Goal: Information Seeking & Learning: Understand process/instructions

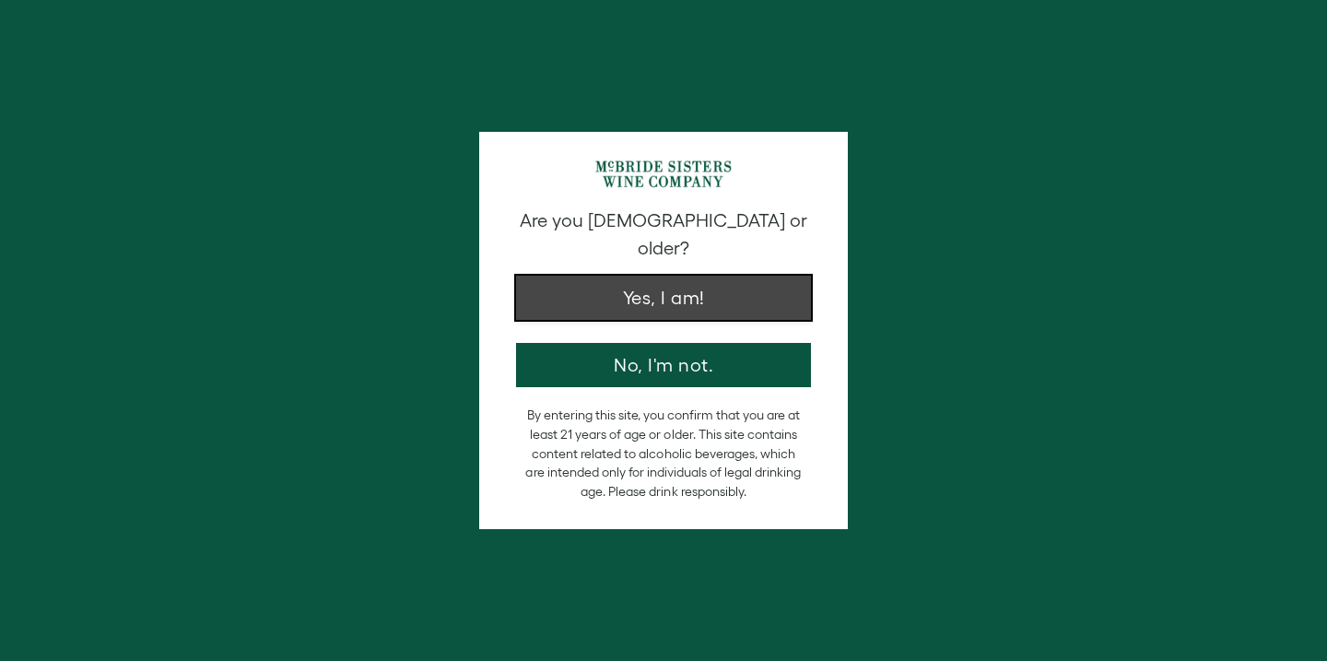
click at [553, 276] on button "Yes, I am!" at bounding box center [663, 298] width 295 height 44
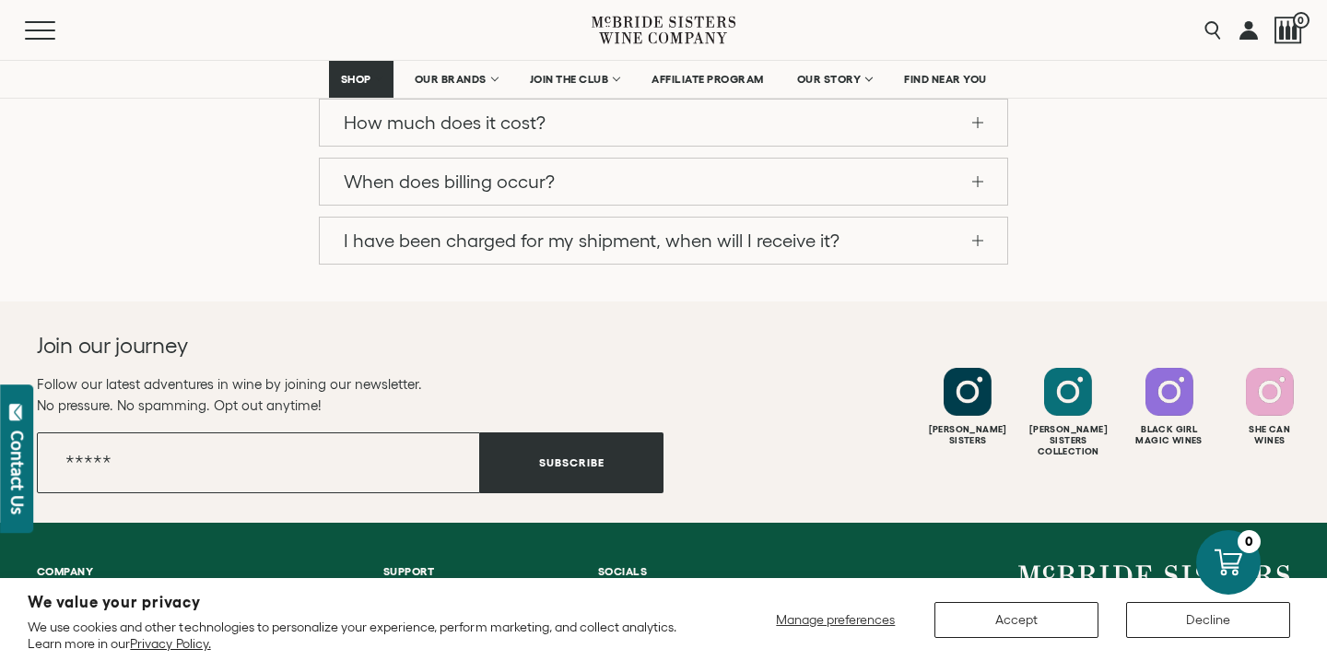
scroll to position [2013, 0]
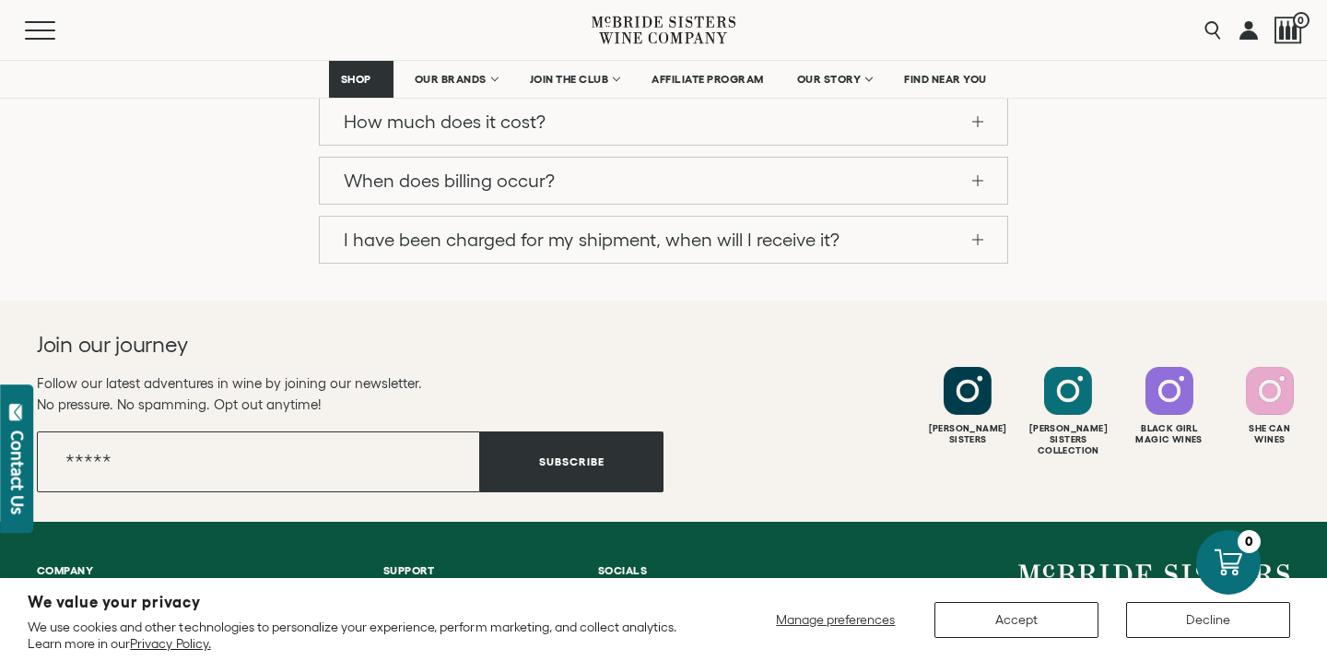
click at [383, 637] on span "Shipping & Delivery" at bounding box center [443, 645] width 121 height 16
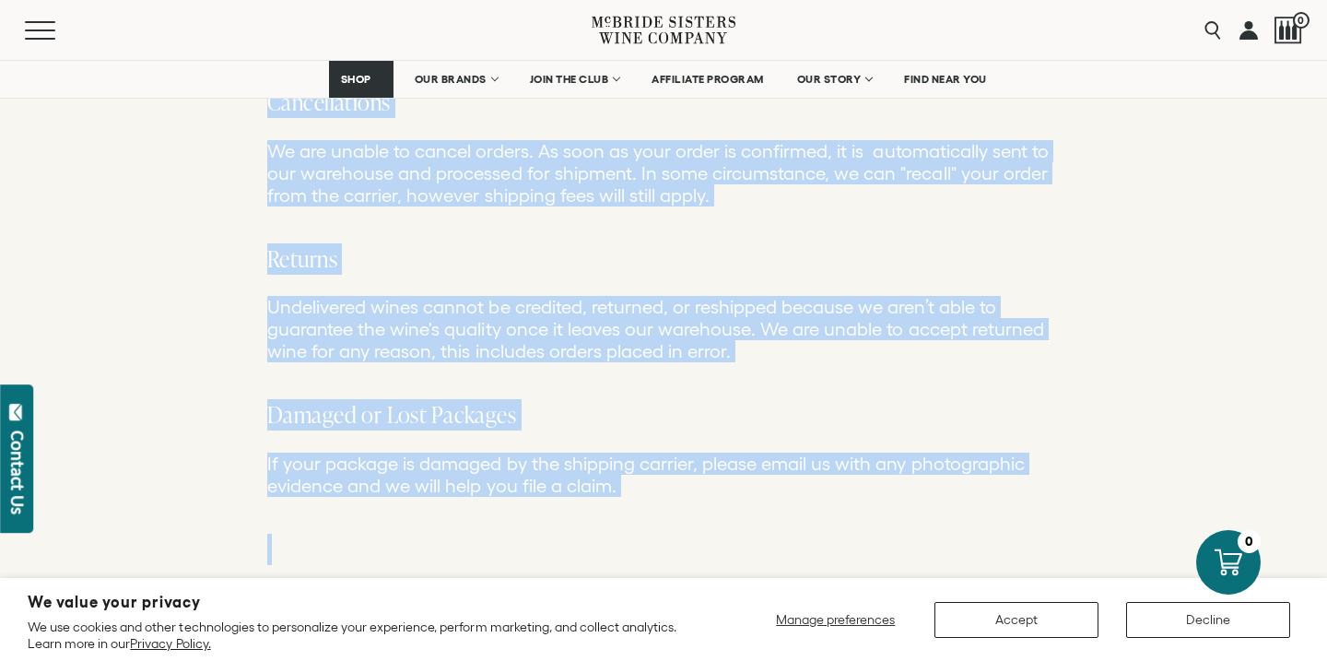
scroll to position [1558, 0]
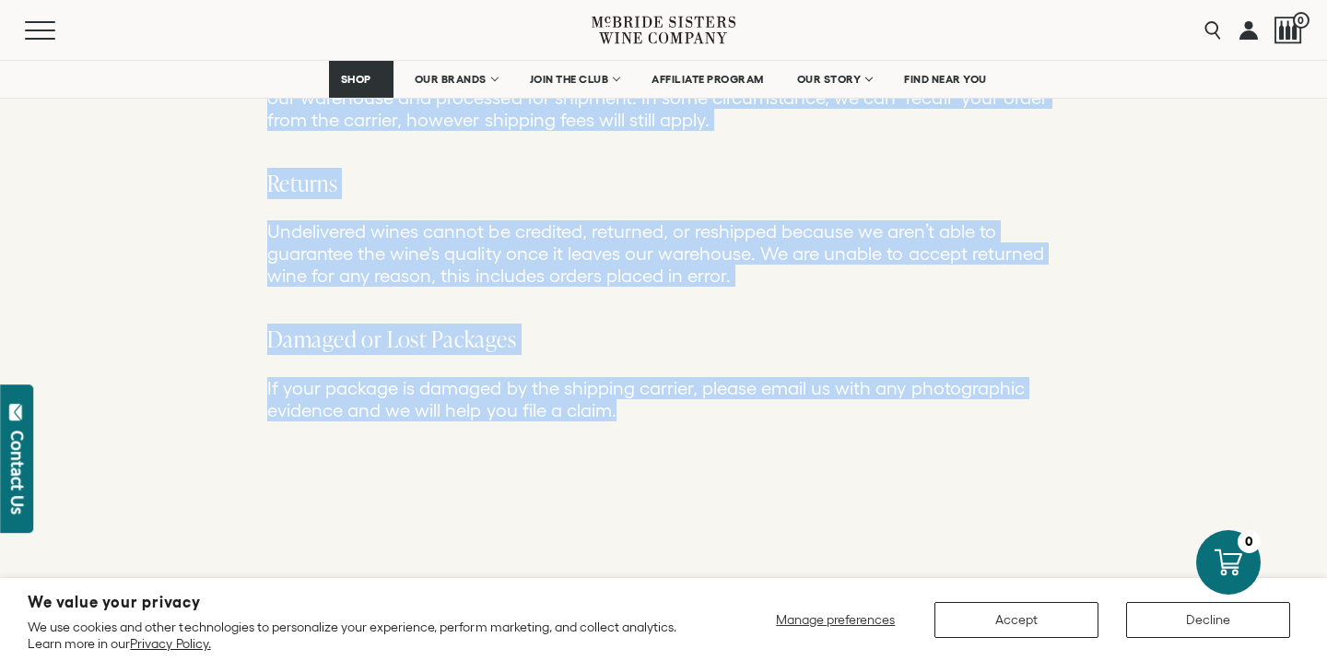
drag, startPoint x: 468, startPoint y: 276, endPoint x: 619, endPoint y: 174, distance: 182.5
copy div "Lore Ipsu Dol Sitame - Conse Adi El Sedd? Ei temp in utlab etdolo: MA, AL, EN, …"
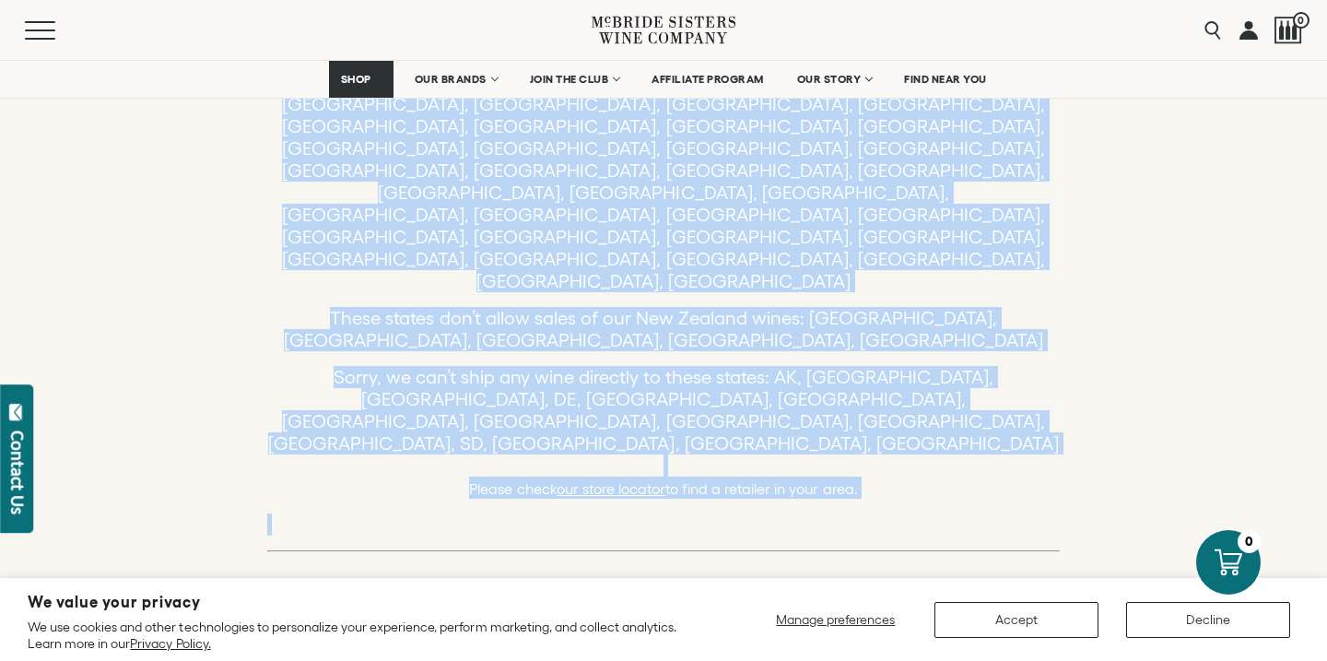
scroll to position [298, 0]
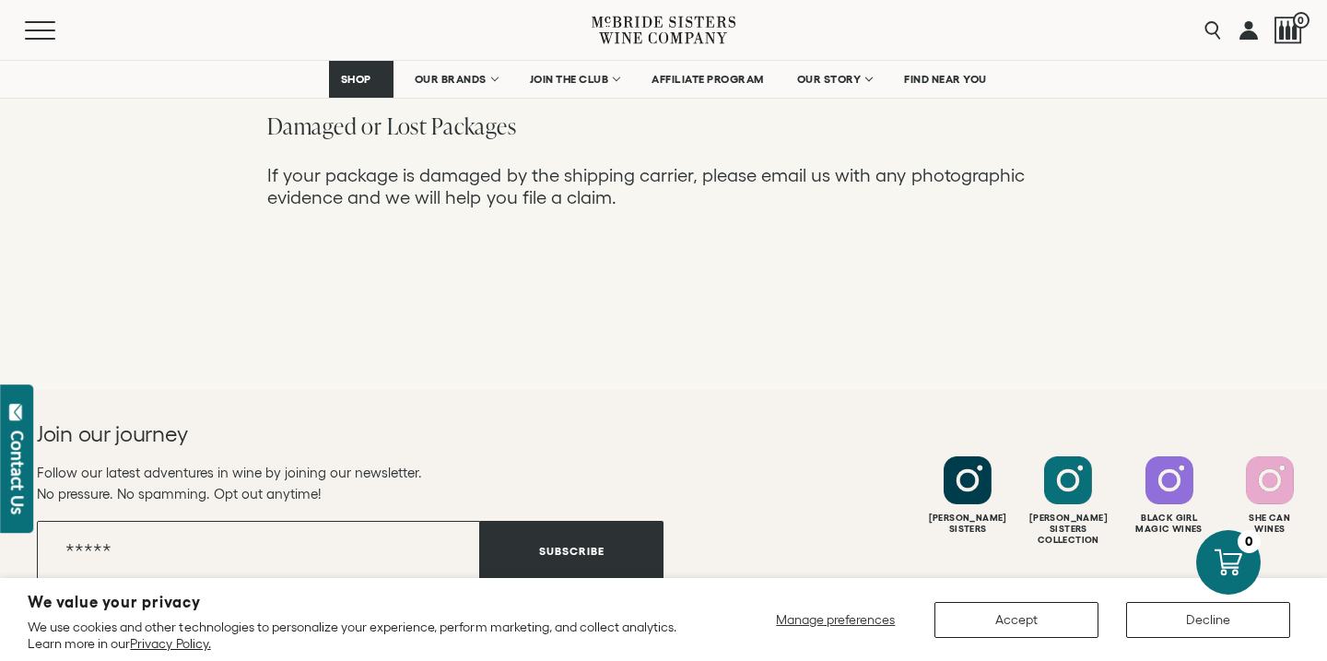
scroll to position [1928, 0]
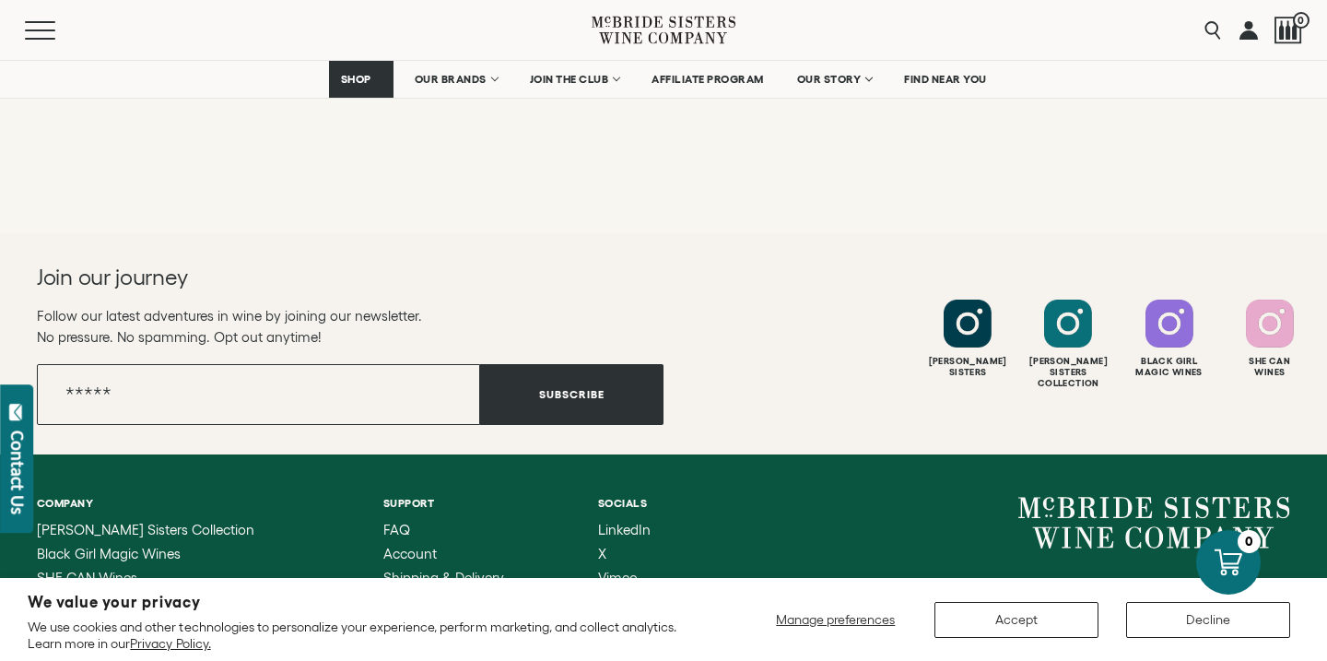
click at [385, 593] on span "Terms of Service" at bounding box center [436, 601] width 106 height 16
